Goal: Manage account settings

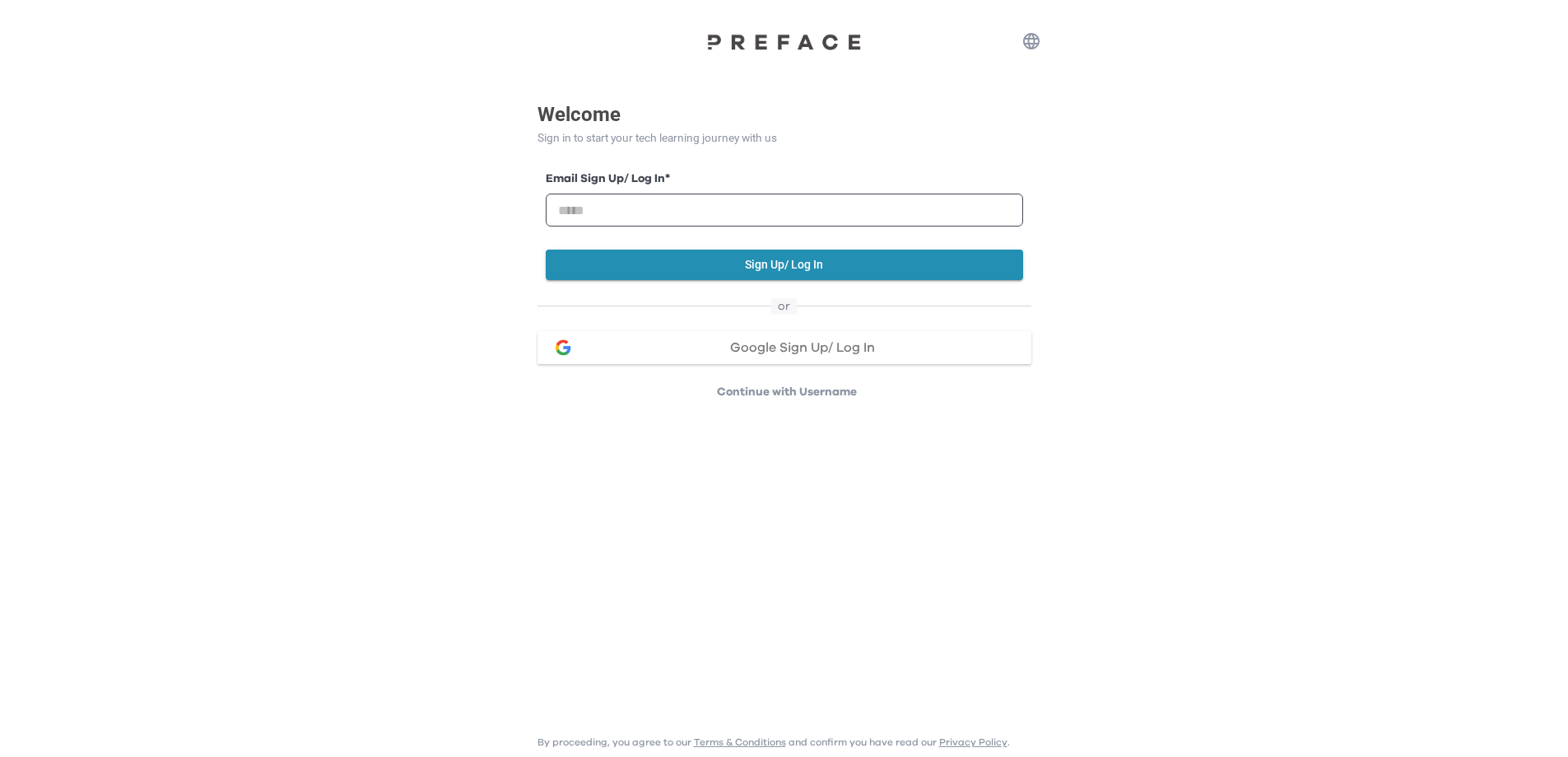
click at [750, 348] on span "Google Sign Up/ Log In" at bounding box center [802, 347] width 145 height 13
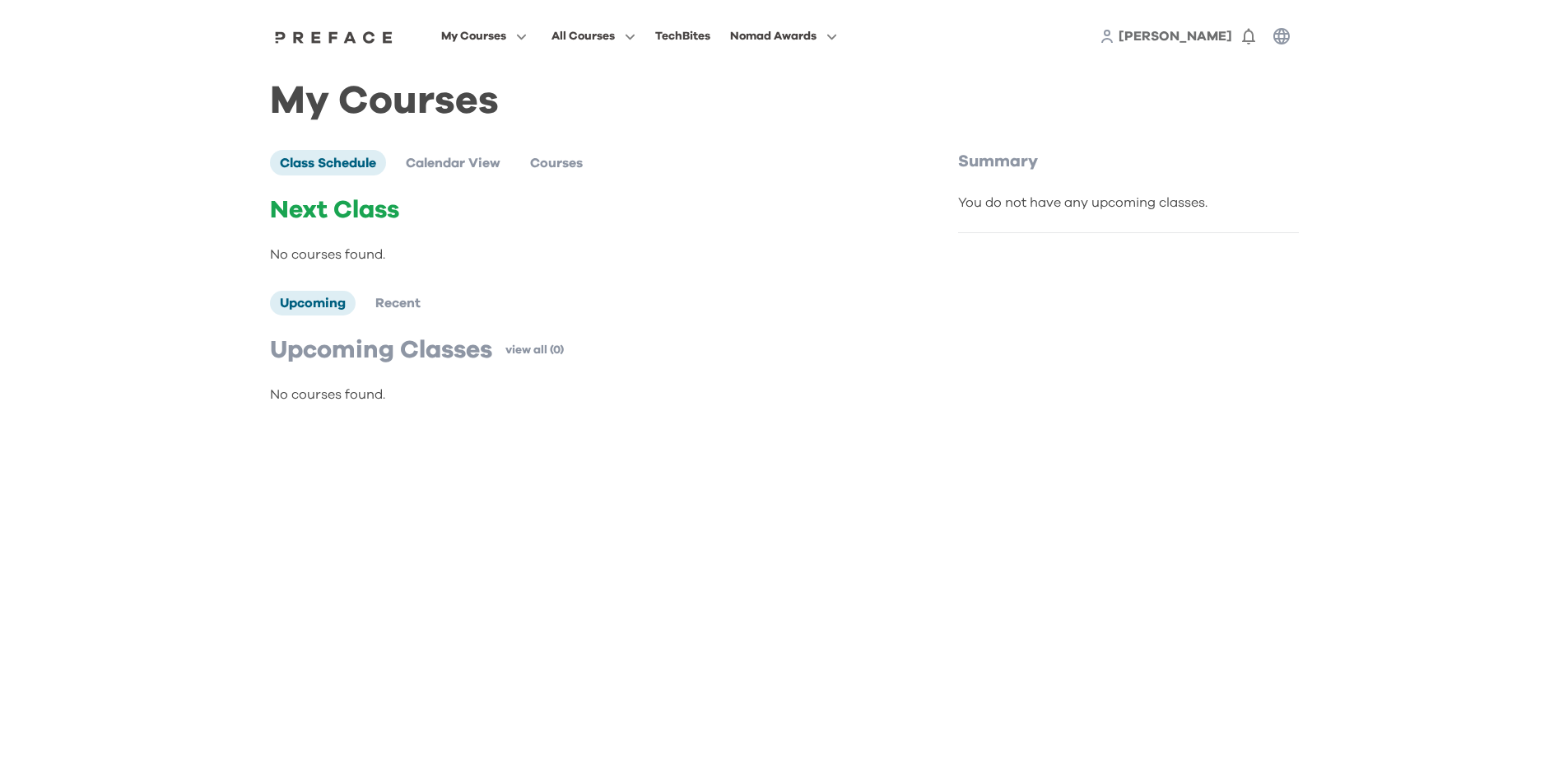
click at [1283, 43] on icon "button" at bounding box center [1281, 36] width 16 height 16
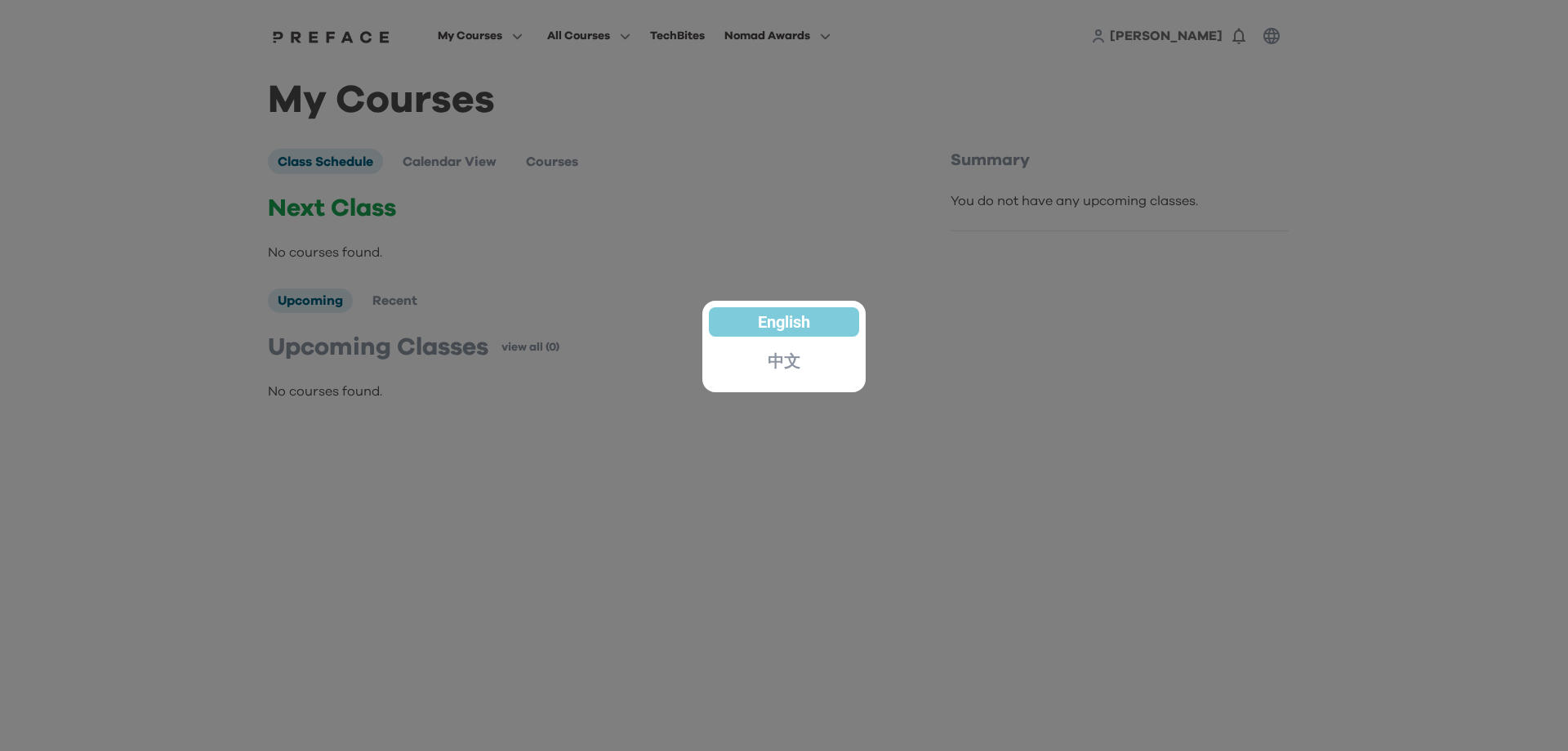
click at [796, 361] on p "中文" at bounding box center [784, 361] width 33 height 16
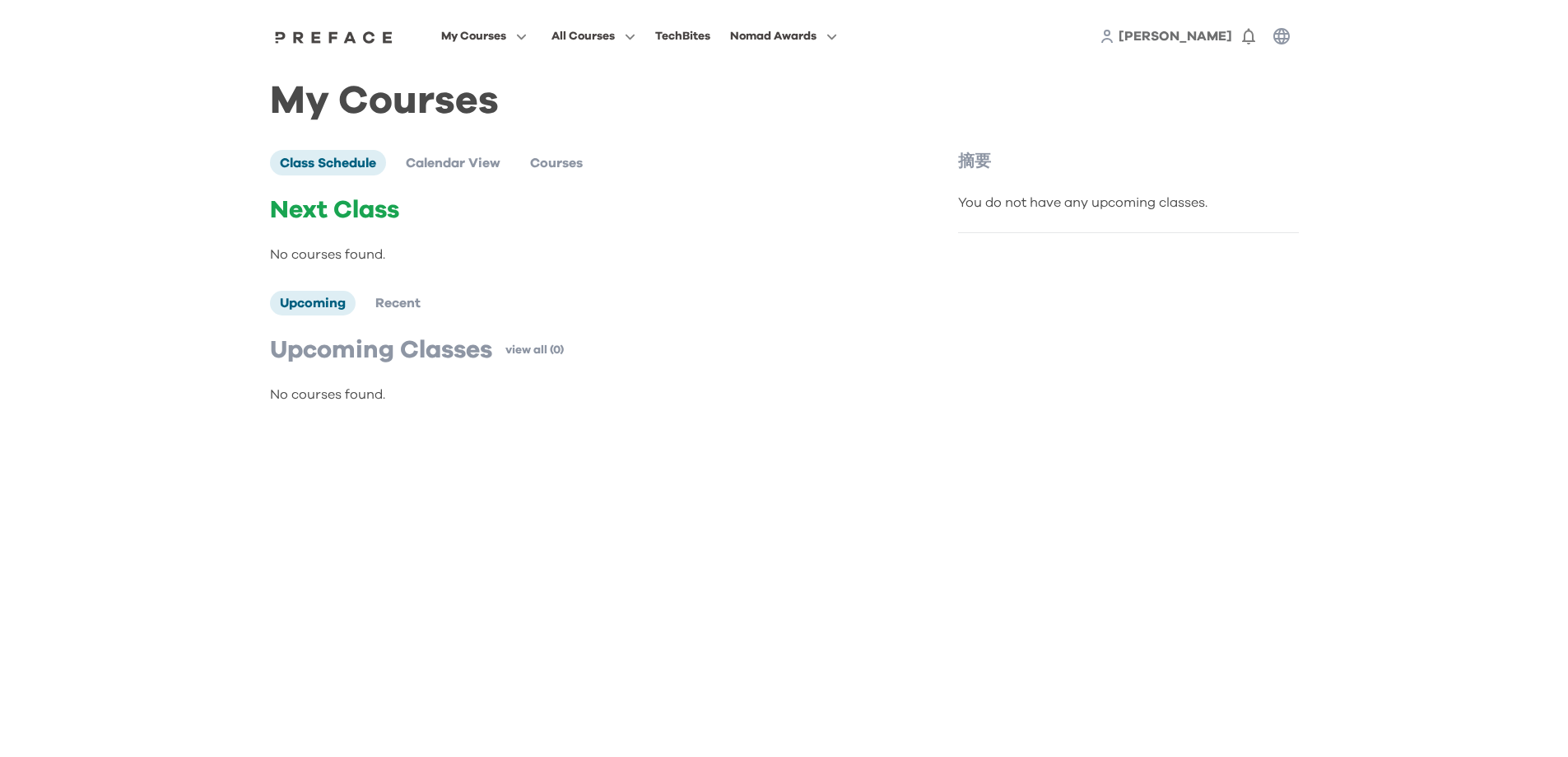
click at [1281, 36] on icon "button" at bounding box center [1281, 36] width 20 height 20
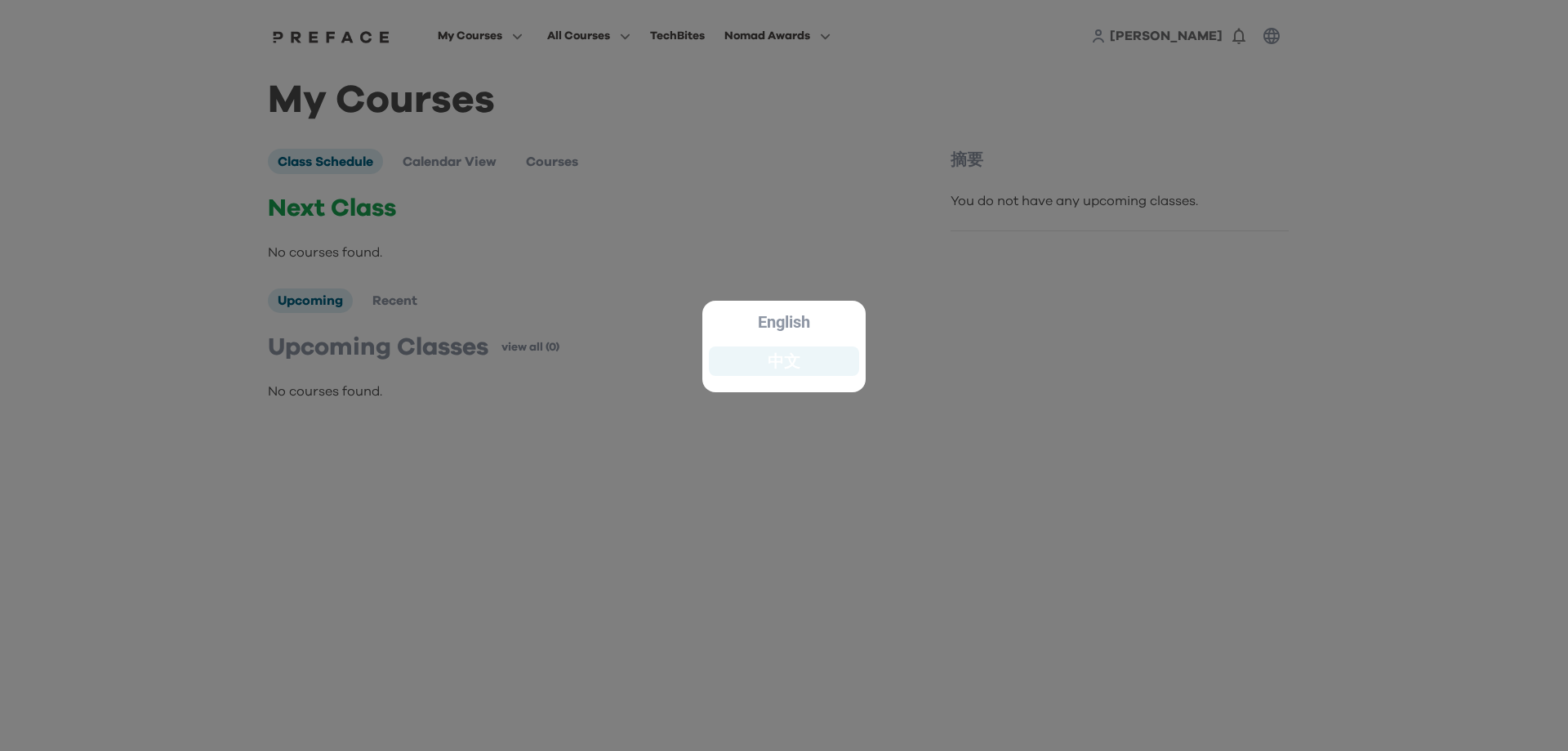
click at [771, 365] on p "中文" at bounding box center [784, 361] width 33 height 16
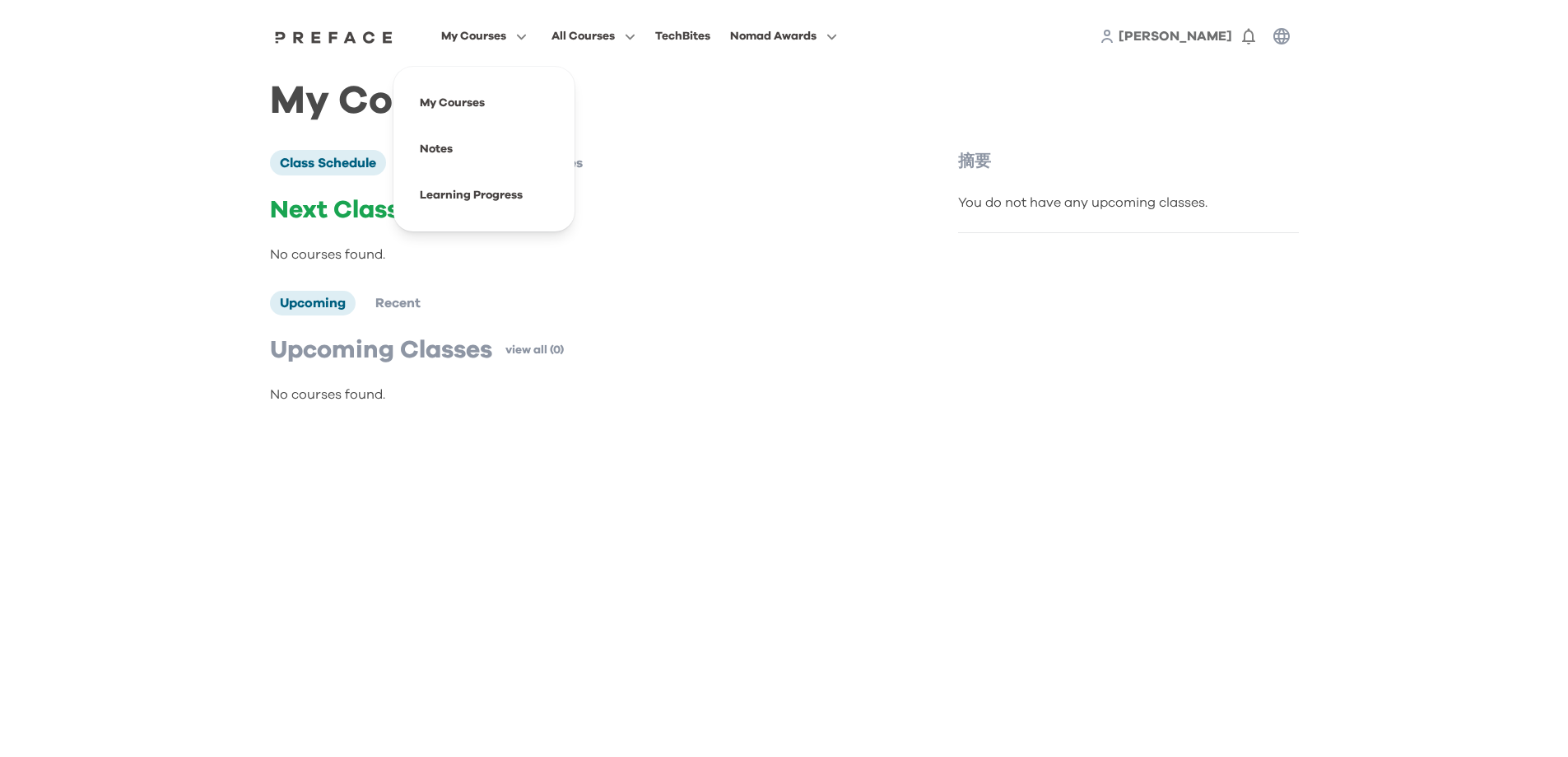
click at [527, 40] on icon "button" at bounding box center [518, 37] width 17 height 13
click at [735, 439] on html "My Courses All Courses TechBites Nomad Awards Ken 0 My Courses Class Schedule C…" at bounding box center [784, 219] width 1568 height 439
